Goal: Task Accomplishment & Management: Complete application form

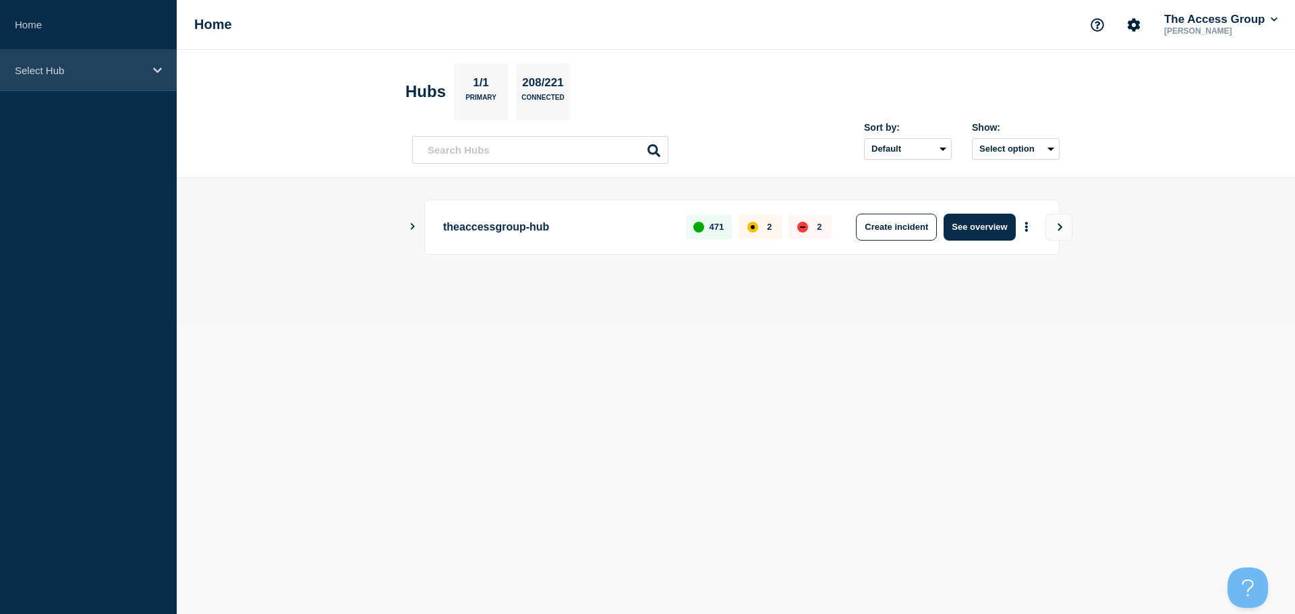
click at [154, 70] on icon at bounding box center [157, 70] width 9 height 10
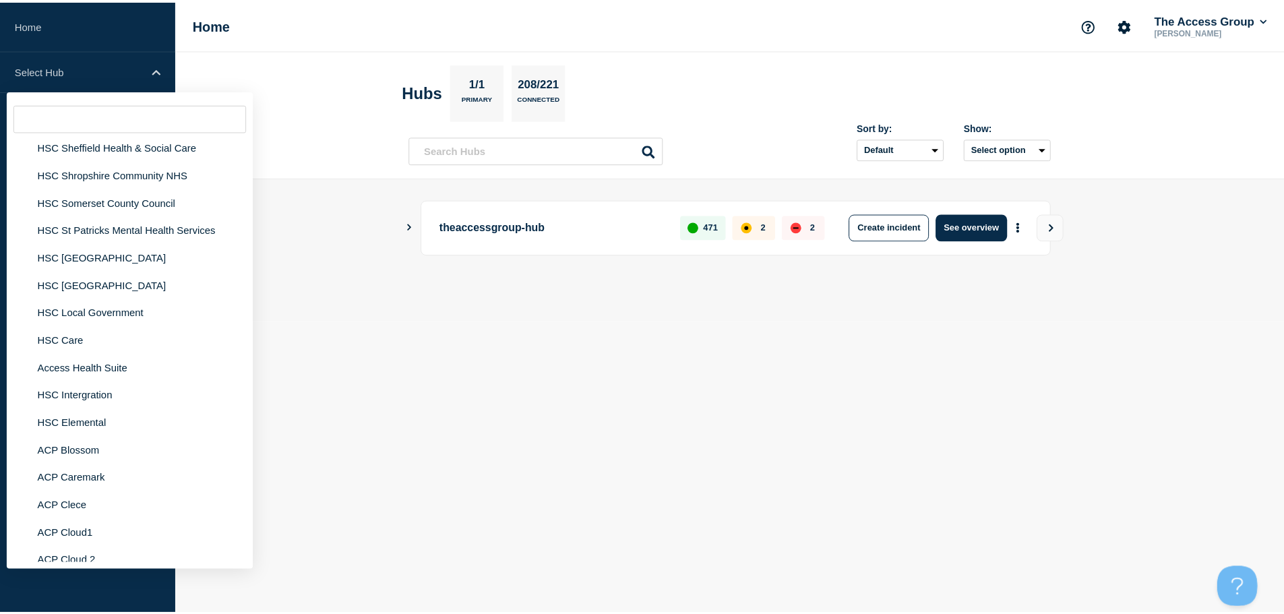
scroll to position [3237, 0]
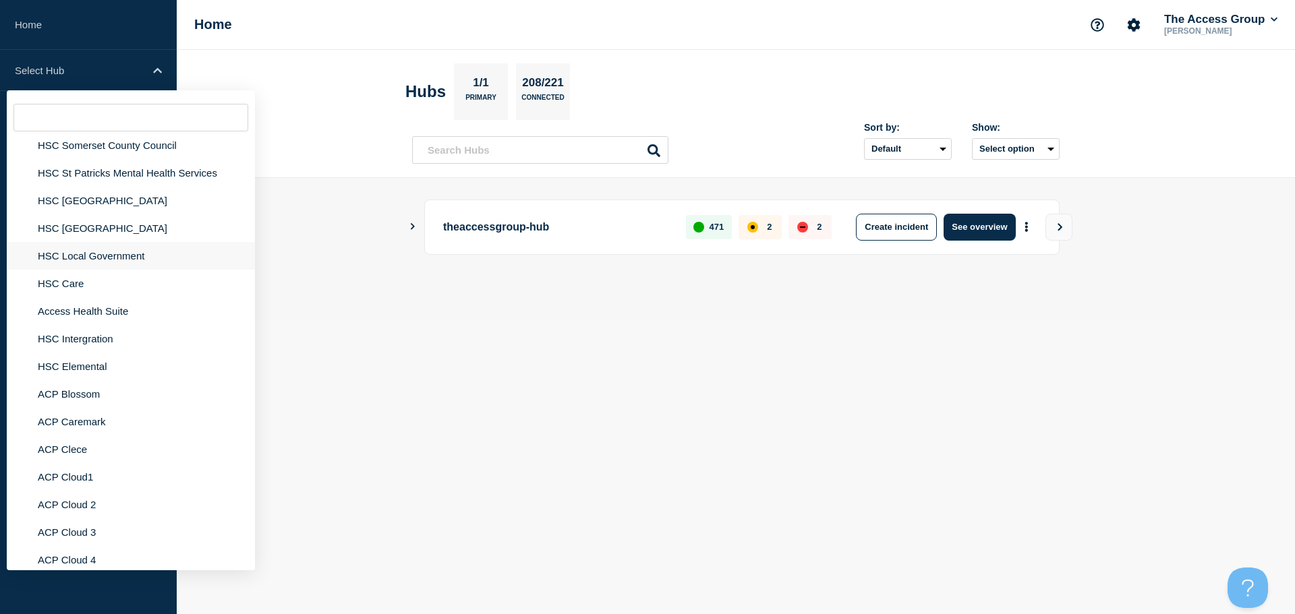
click at [92, 243] on li "HSC Local Government" at bounding box center [131, 256] width 248 height 28
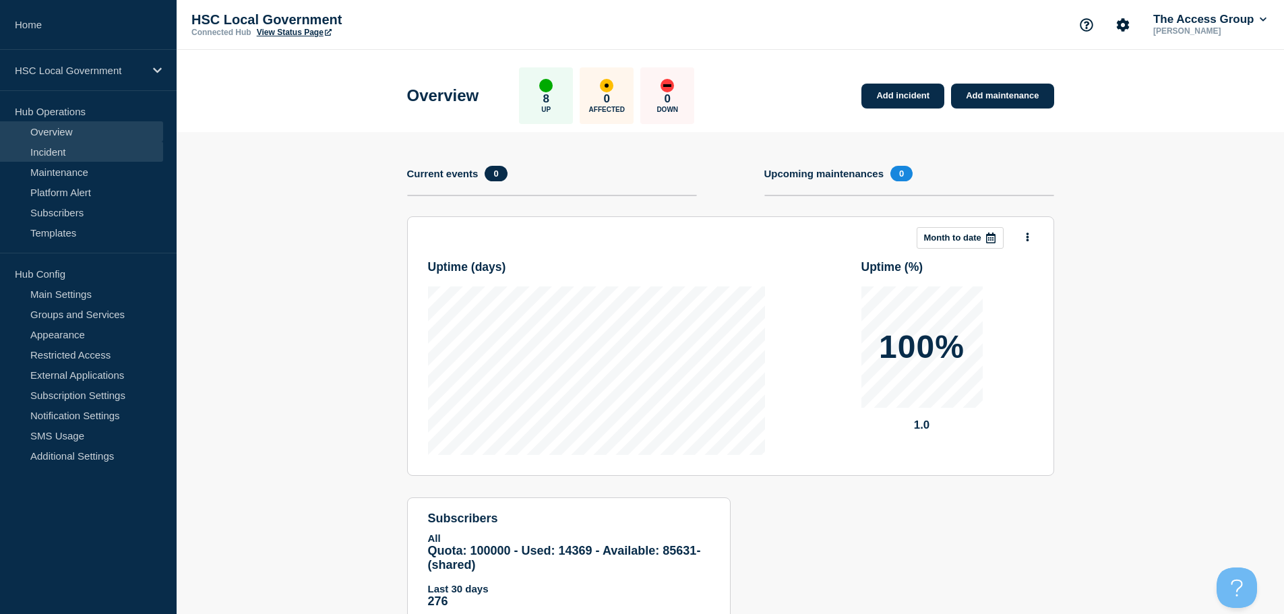
click at [59, 152] on link "Incident" at bounding box center [81, 152] width 163 height 20
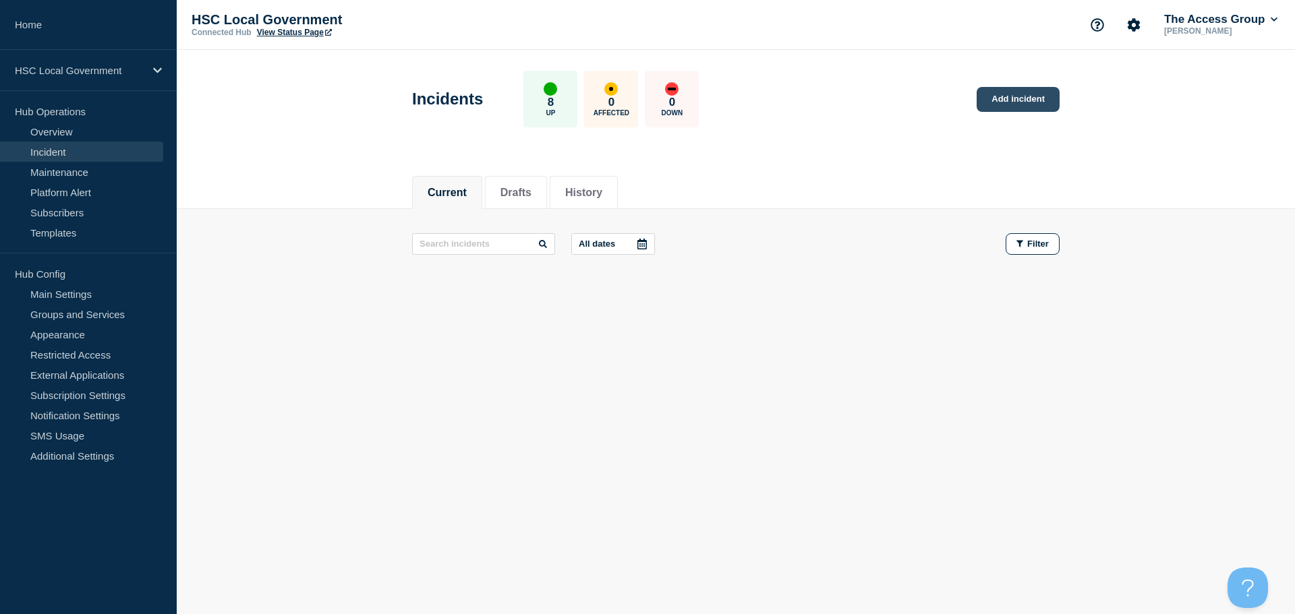
click at [1003, 101] on link "Add incident" at bounding box center [1017, 99] width 83 height 25
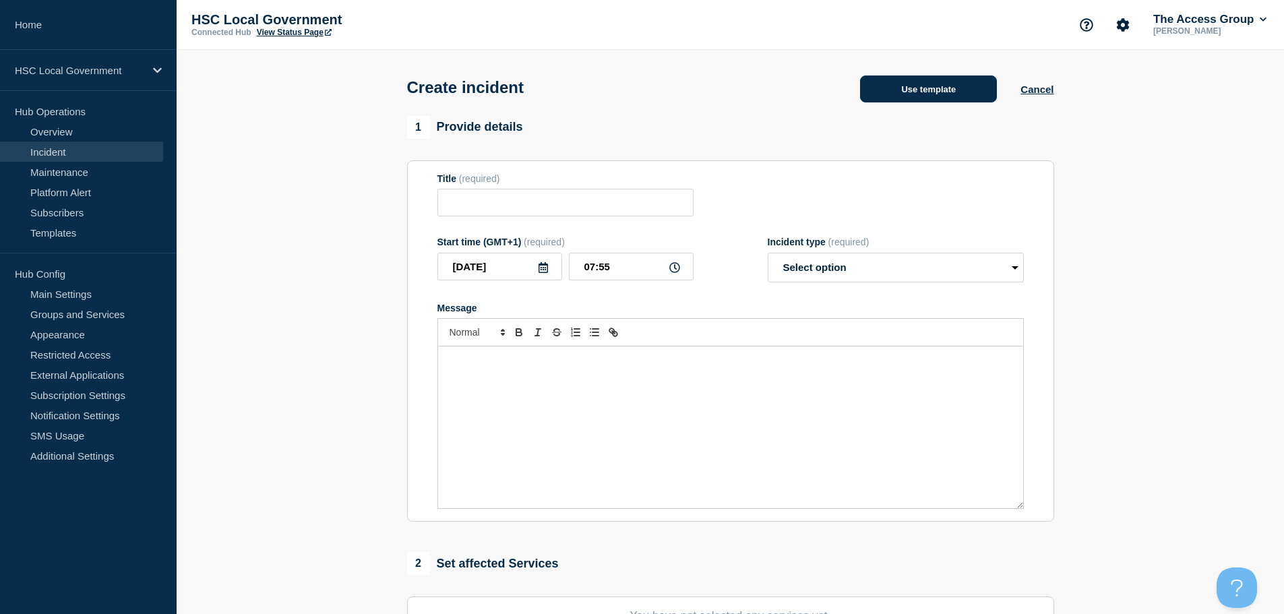
click at [906, 98] on button "Use template" at bounding box center [928, 89] width 137 height 27
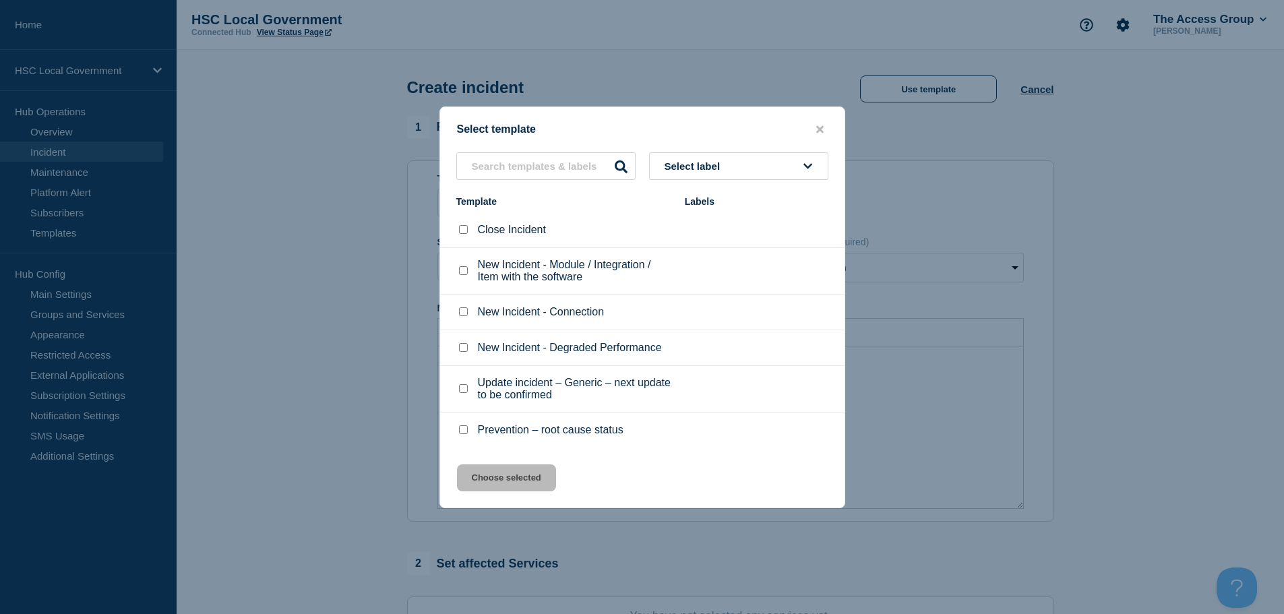
click at [467, 314] on input "New Incident - Connection checkbox" at bounding box center [463, 311] width 9 height 9
checkbox input "true"
click at [508, 485] on button "Choose selected" at bounding box center [506, 478] width 99 height 27
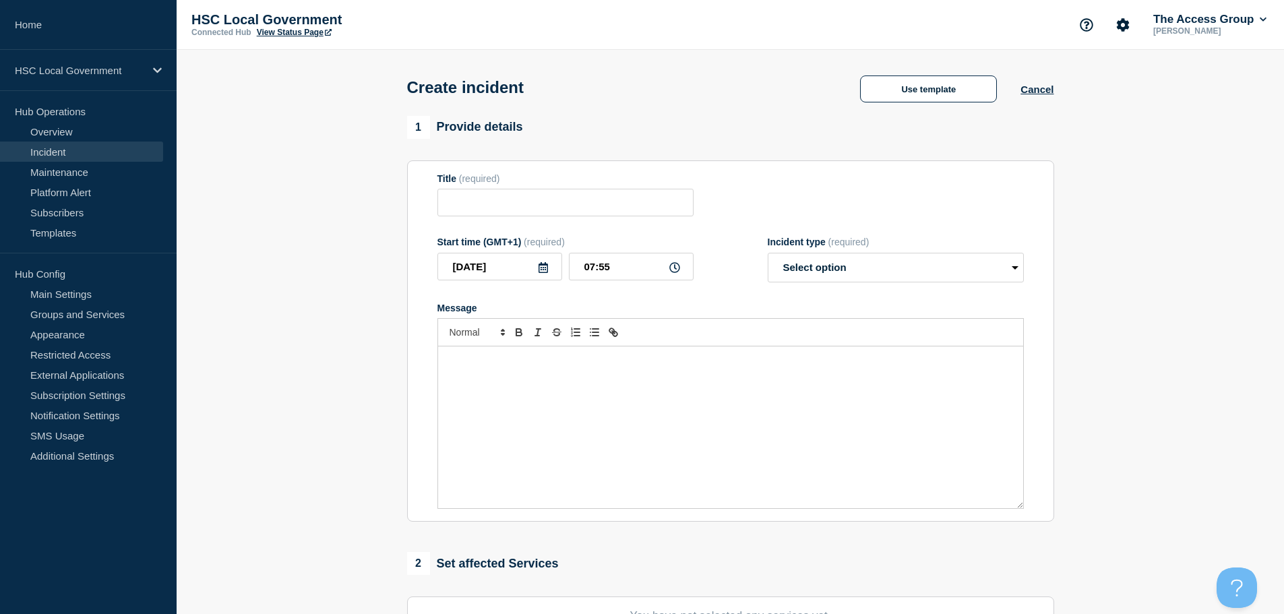
type input "New Incident - Connection"
select select "identified"
radio input "false"
radio input "true"
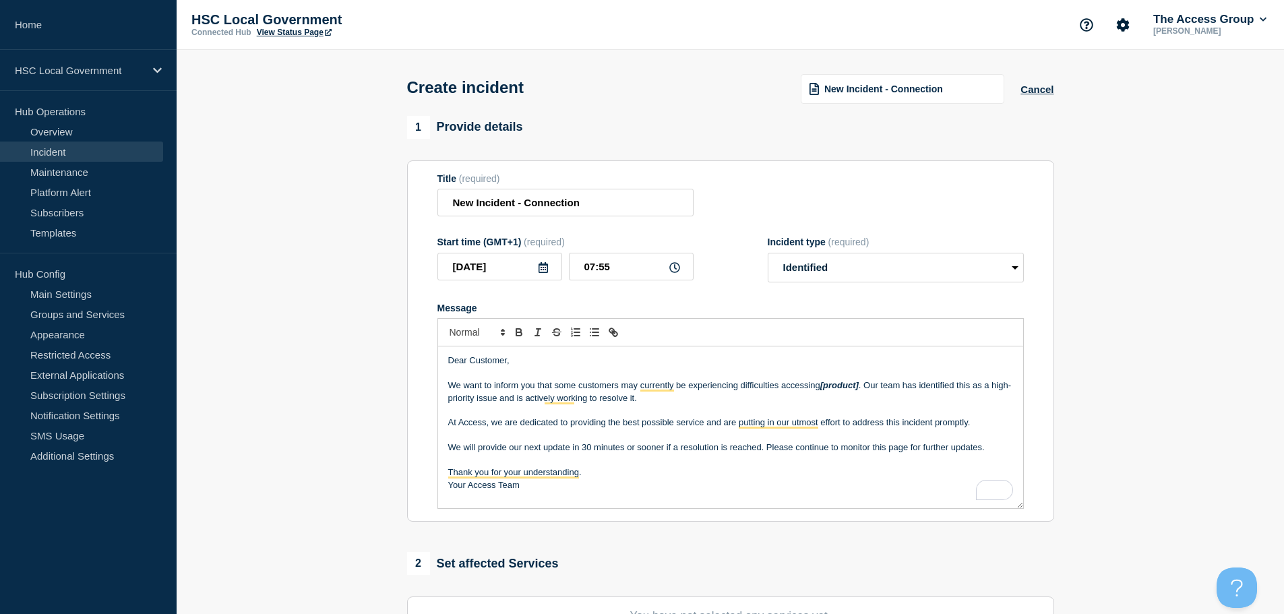
click at [1065, 278] on section "1 Provide details Title (required) New Incident - Connection Start time (GMT+1)…" at bounding box center [731, 502] width 1108 height 772
drag, startPoint x: 860, startPoint y: 388, endPoint x: 821, endPoint y: 390, distance: 39.2
click at [821, 390] on p "We want to inform you that some customers may currently be experiencing difficu…" at bounding box center [730, 392] width 565 height 25
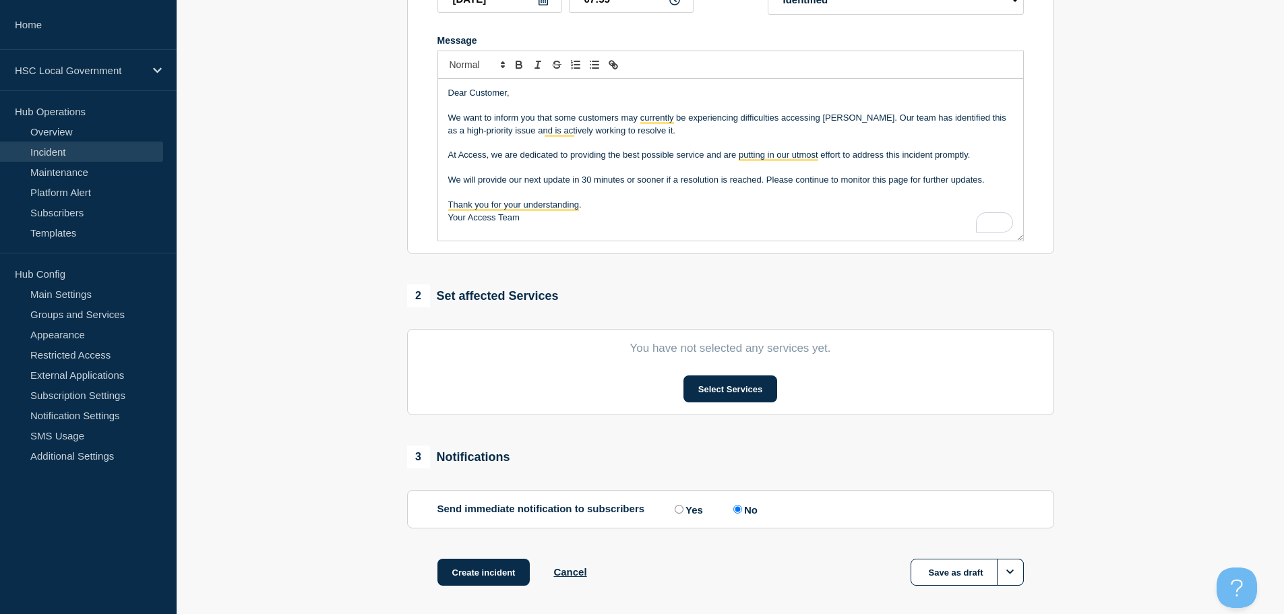
scroll to position [270, 0]
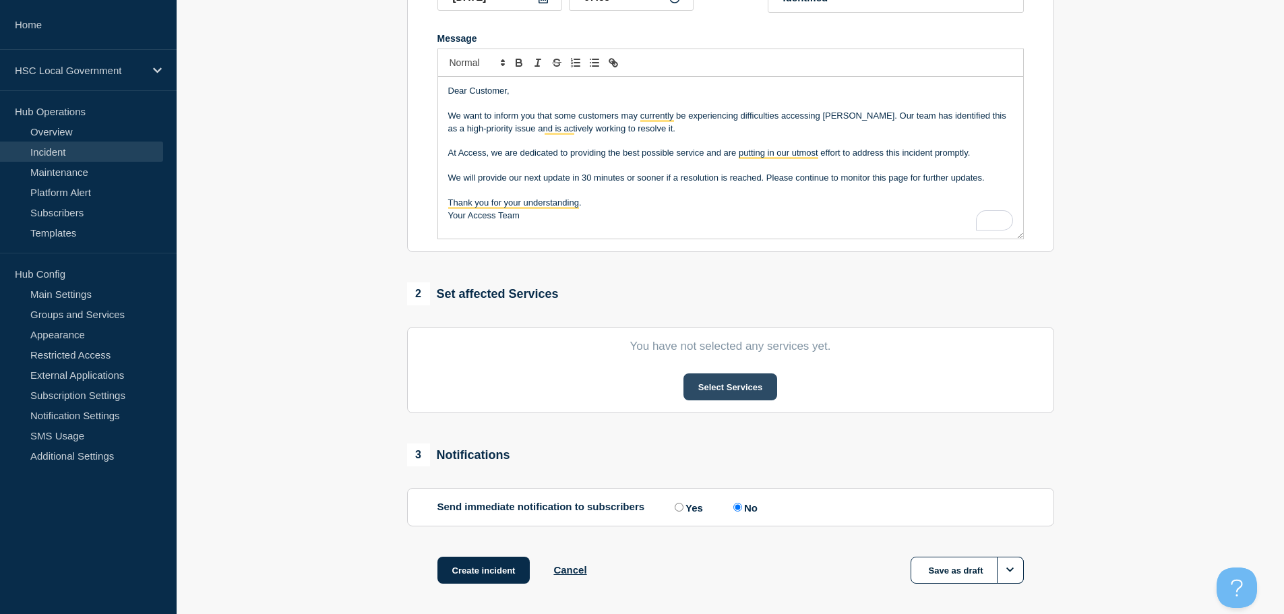
click at [743, 393] on button "Select Services" at bounding box center [731, 387] width 94 height 27
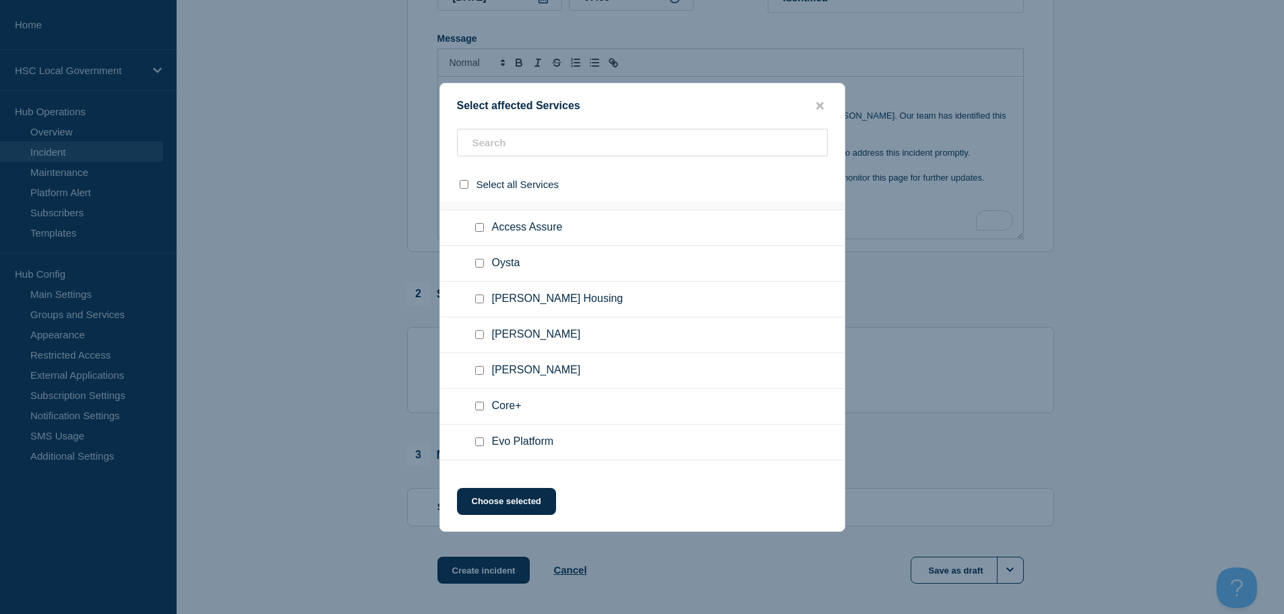
scroll to position [53, 0]
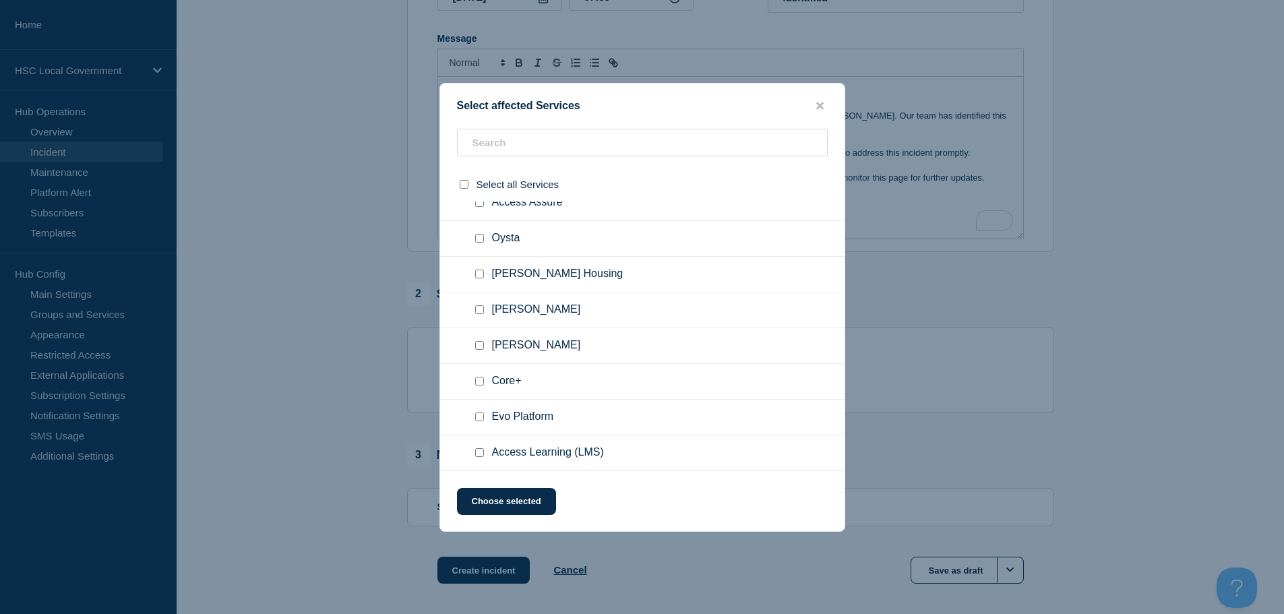
click at [479, 311] on input "Adam Procure checkbox" at bounding box center [479, 309] width 9 height 9
checkbox input "true"
click at [503, 500] on button "Choose selected" at bounding box center [506, 501] width 99 height 27
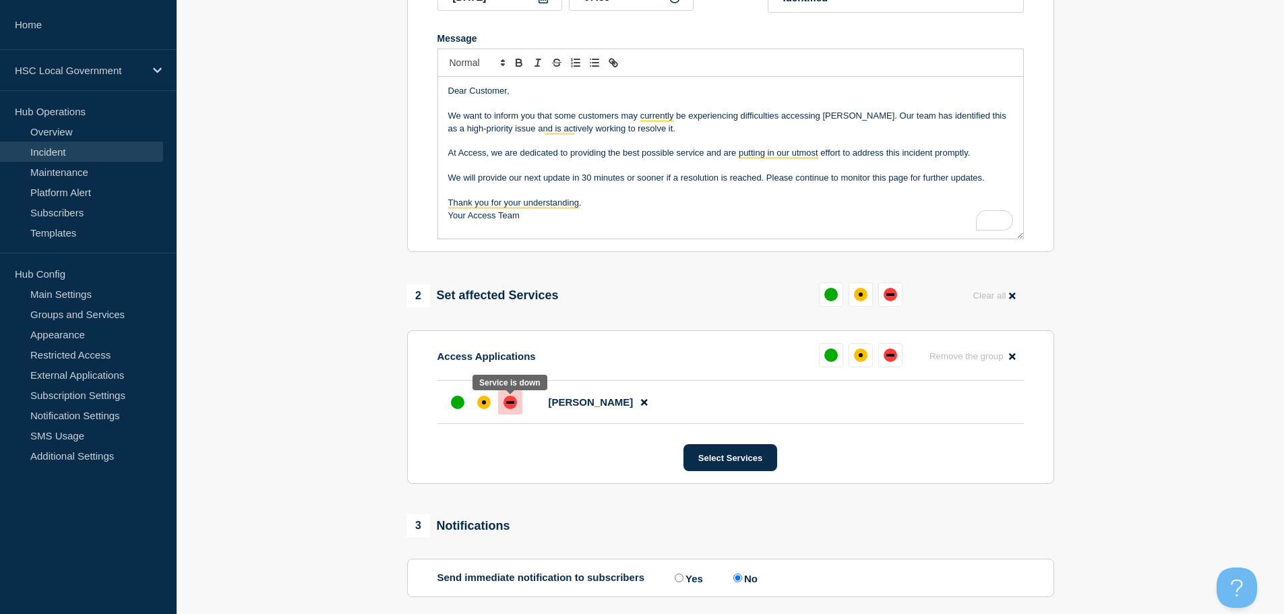
click at [517, 405] on div at bounding box center [510, 402] width 24 height 24
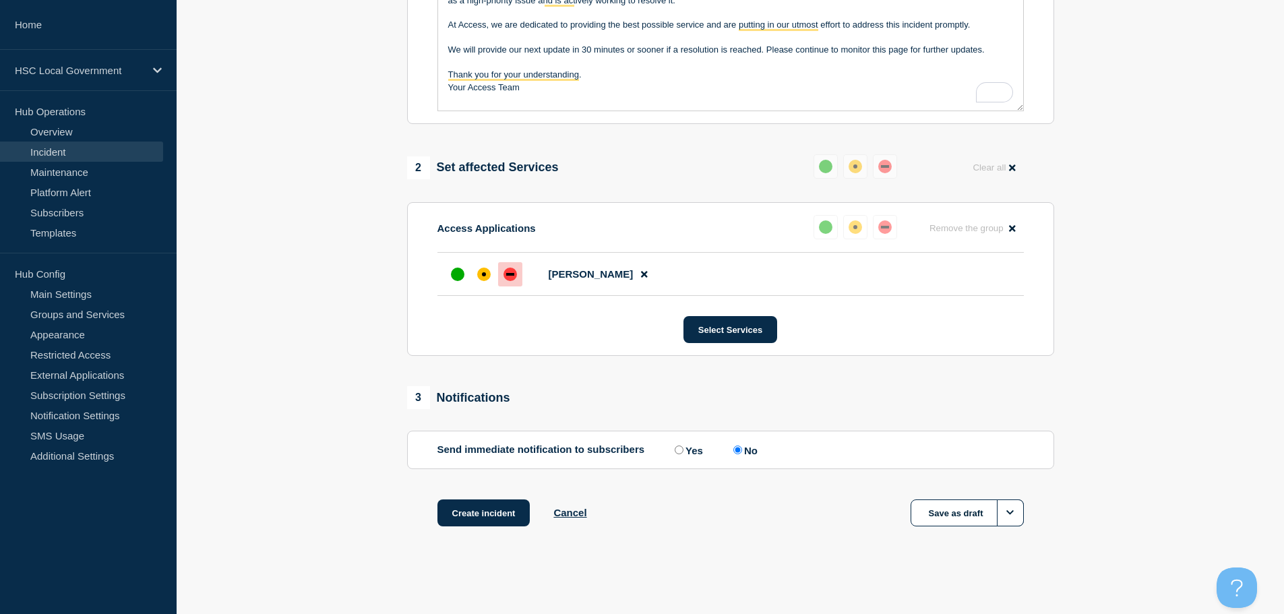
scroll to position [401, 0]
click at [675, 448] on input "Yes" at bounding box center [679, 450] width 9 height 9
radio input "true"
radio input "false"
click at [494, 523] on button "Create incident" at bounding box center [484, 513] width 93 height 27
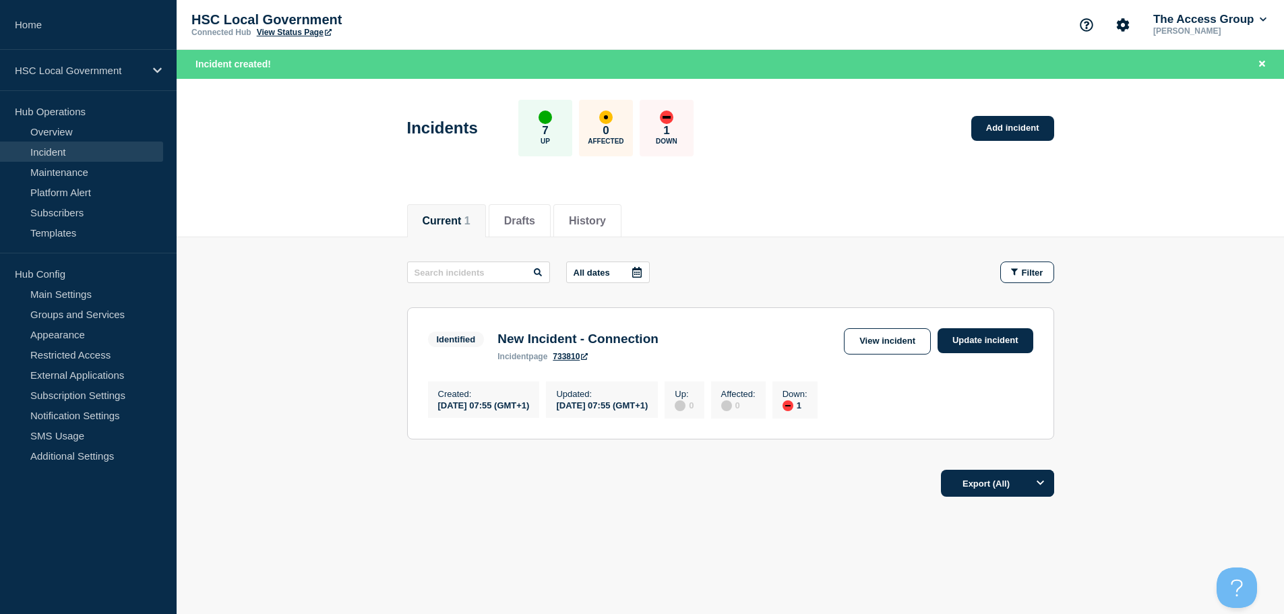
click at [311, 32] on link "View Status Page" at bounding box center [294, 32] width 75 height 9
click at [912, 345] on link "View incident" at bounding box center [887, 341] width 87 height 26
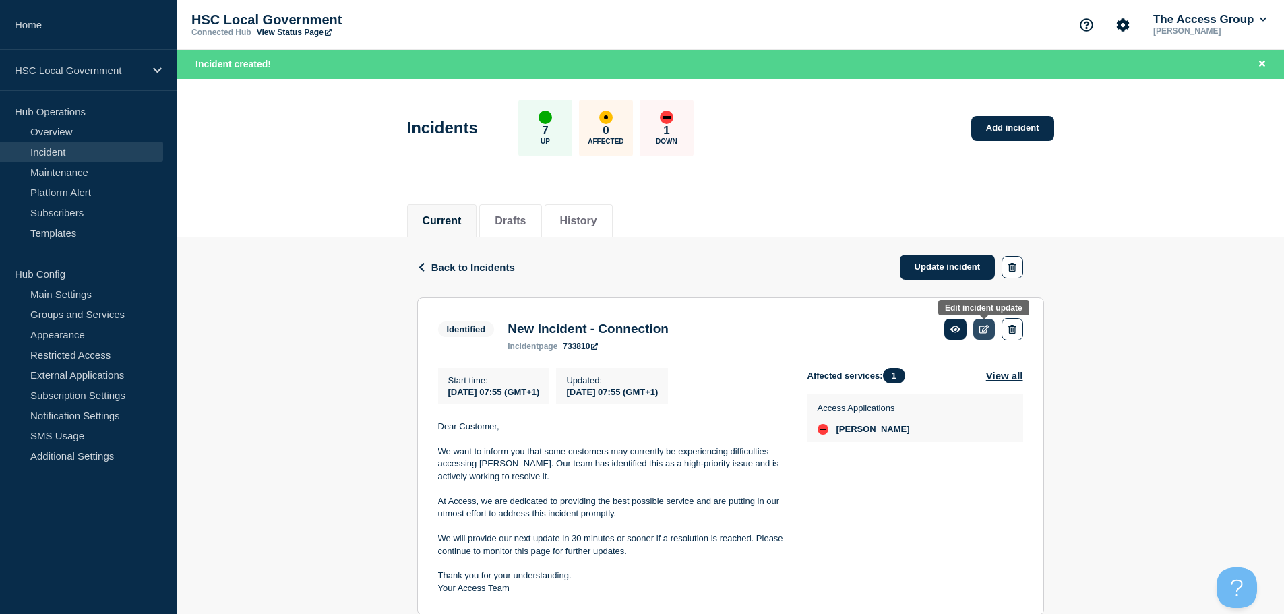
click at [980, 330] on icon at bounding box center [985, 329] width 10 height 9
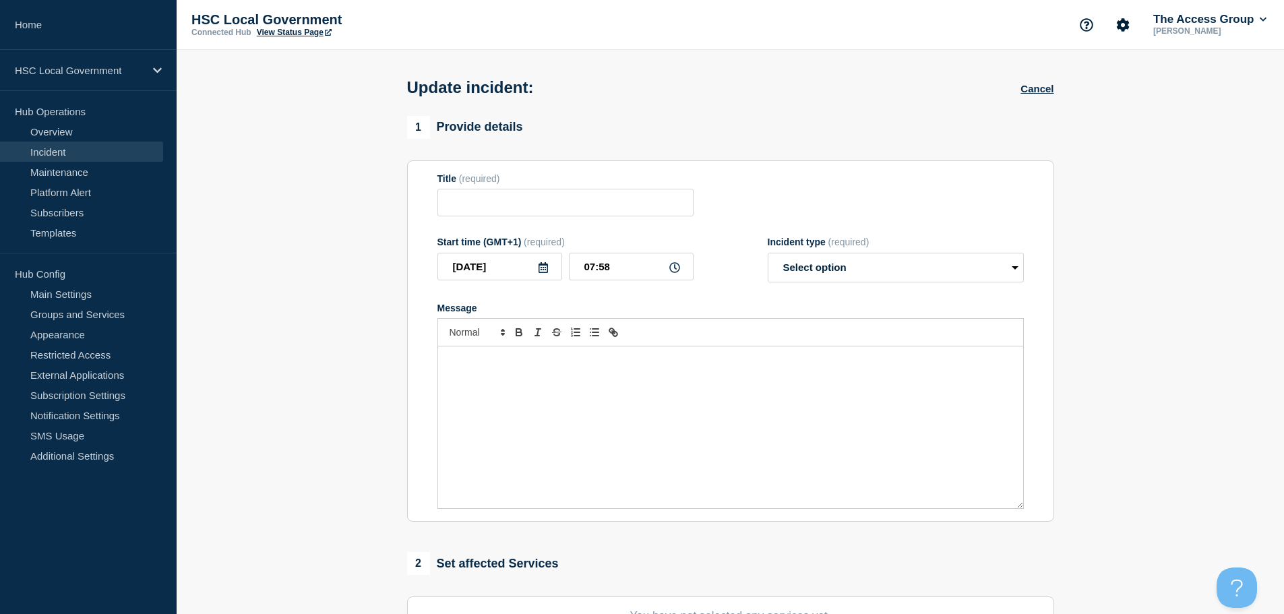
type input "New Incident - Connection"
type input "07:55"
select select "identified"
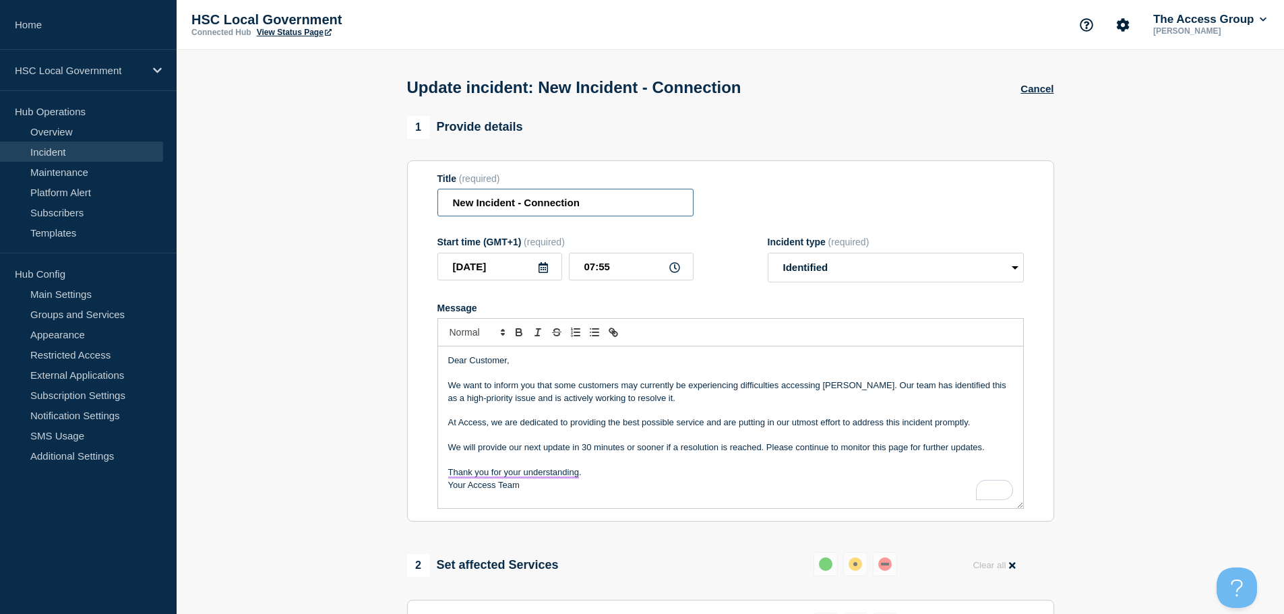
click at [597, 204] on input "New Incident - Connection" at bounding box center [566, 203] width 256 height 28
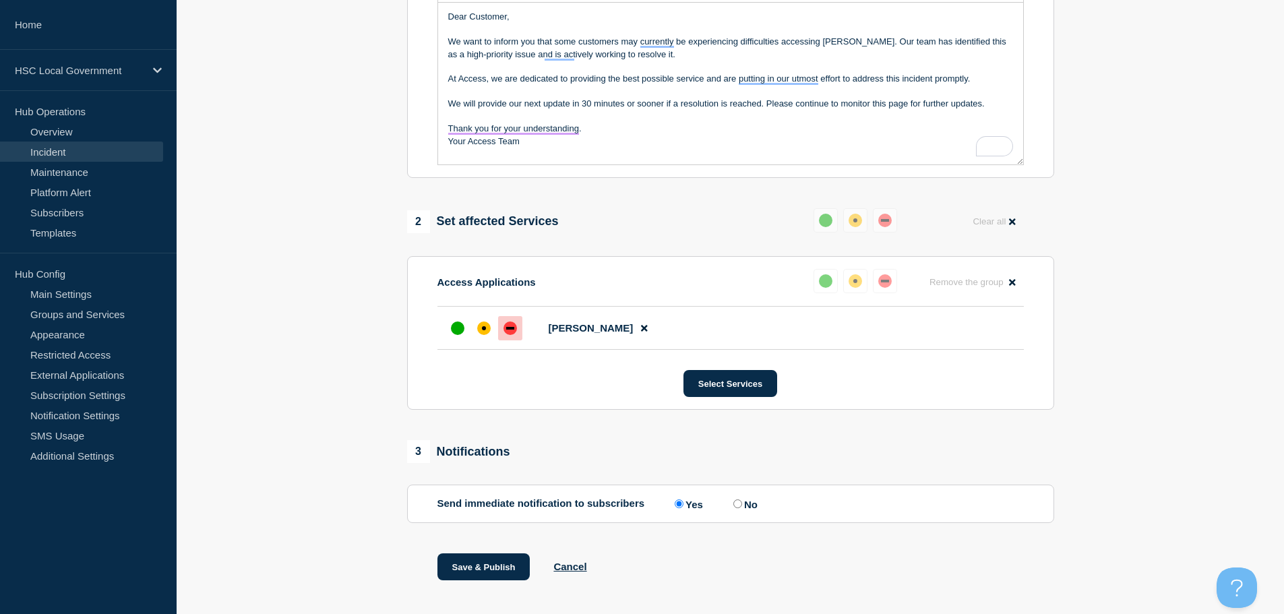
scroll to position [367, 0]
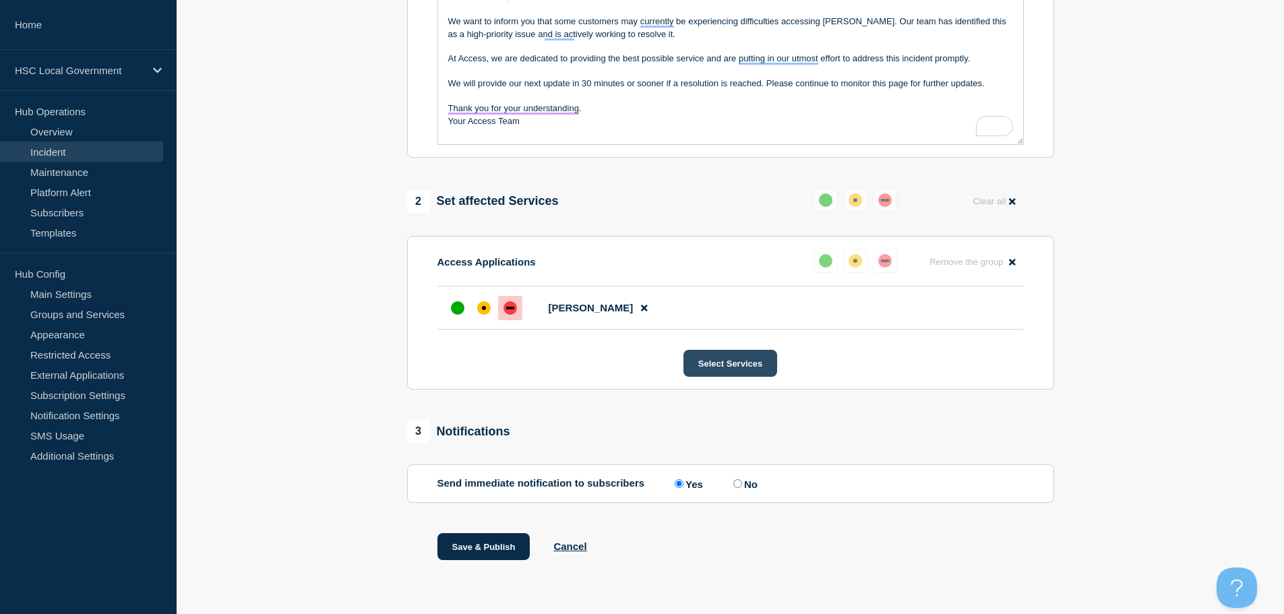
type input "New Incident - Connection [PERSON_NAME]"
click at [726, 361] on button "Select Services" at bounding box center [731, 363] width 94 height 27
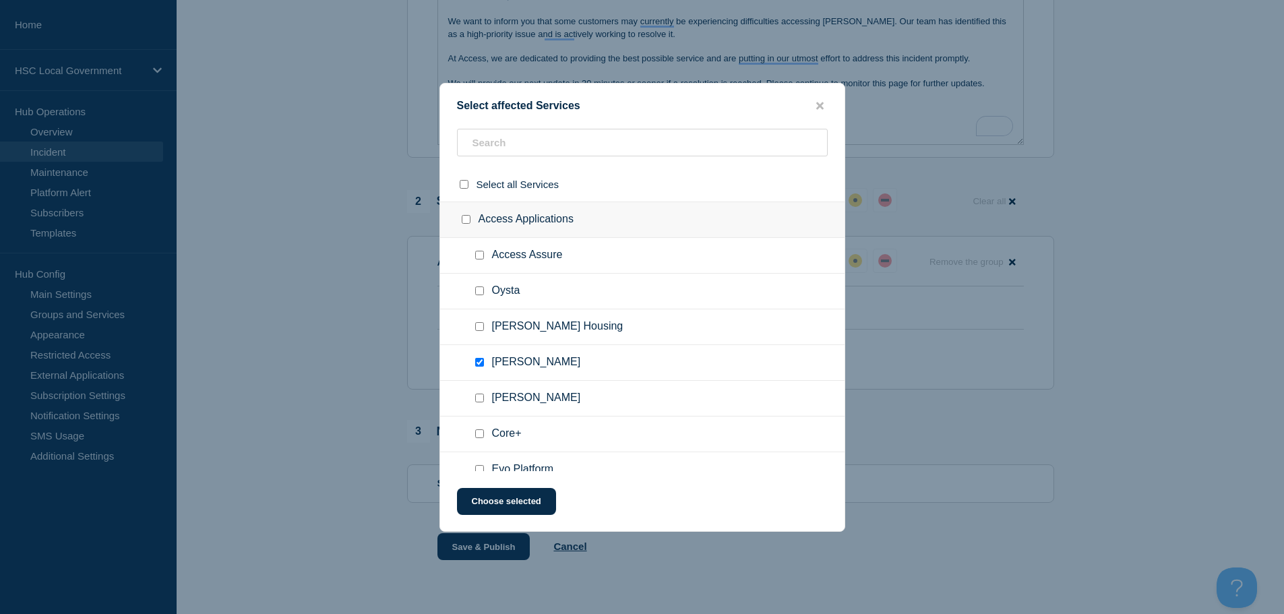
click at [1028, 419] on div at bounding box center [642, 307] width 1284 height 614
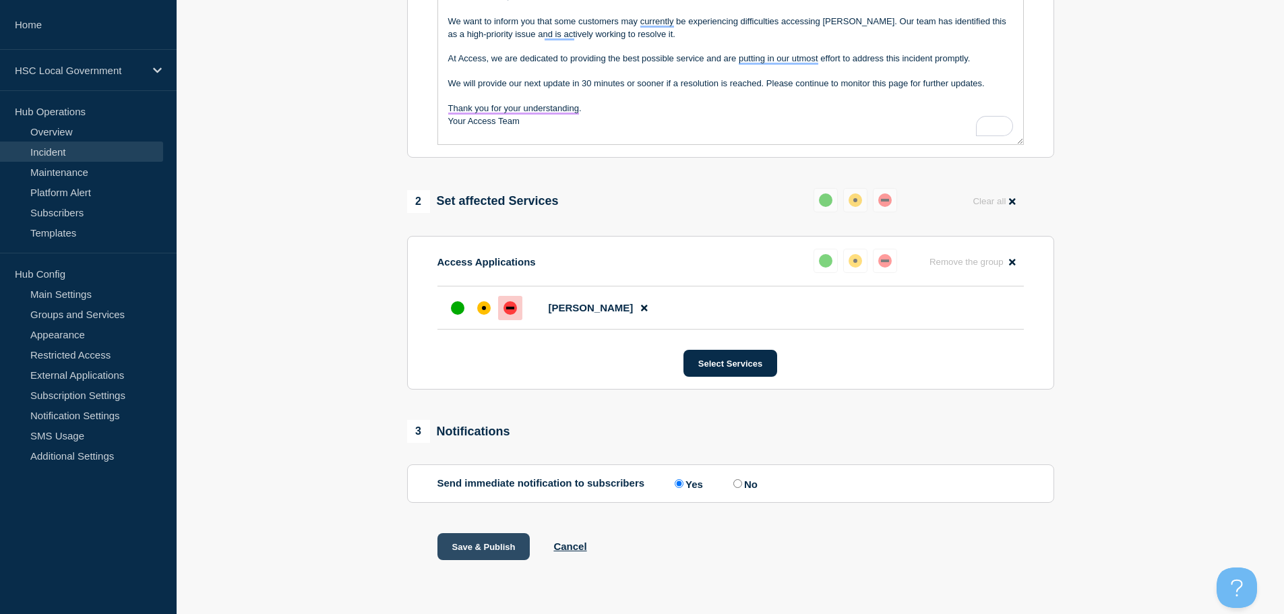
click at [479, 543] on button "Save & Publish" at bounding box center [484, 546] width 93 height 27
